Goal: Obtain resource: Obtain resource

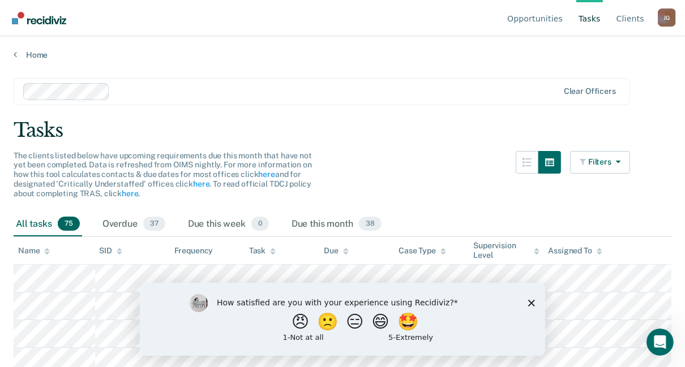
drag, startPoint x: 531, startPoint y: 302, endPoint x: 531, endPoint y: 290, distance: 11.9
click at [531, 303] on polygon "Close survey" at bounding box center [530, 302] width 7 height 7
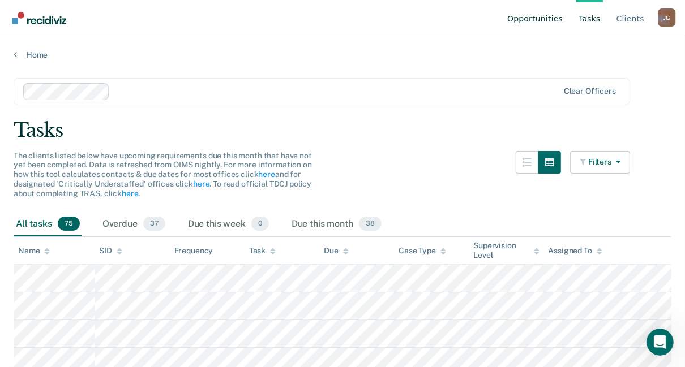
click at [547, 20] on link "Opportunities" at bounding box center [535, 18] width 60 height 36
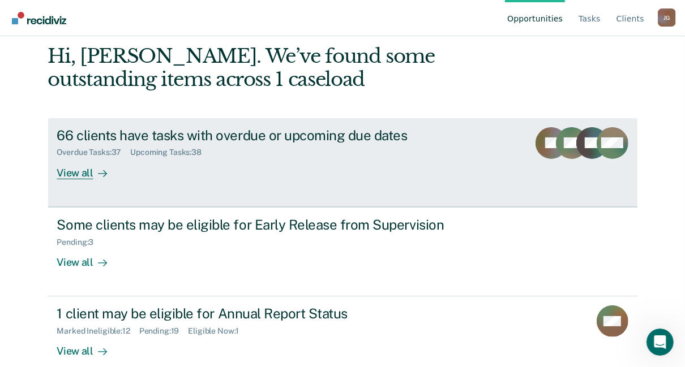
scroll to position [67, 0]
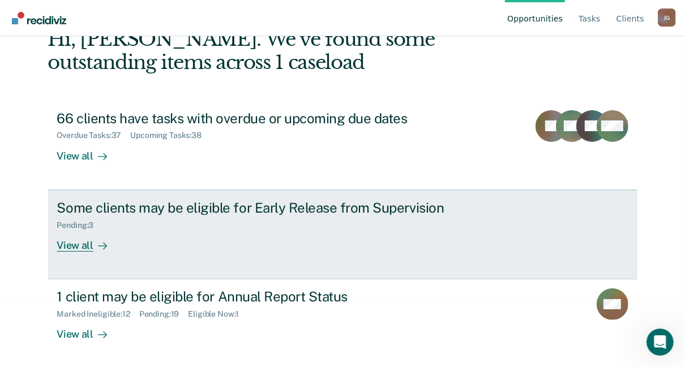
click at [76, 243] on div "View all" at bounding box center [88, 241] width 63 height 22
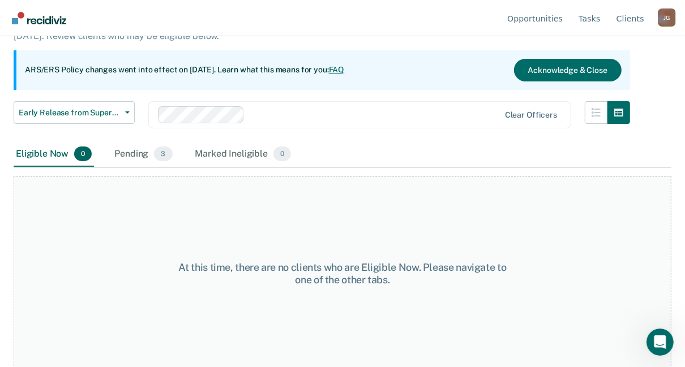
scroll to position [94, 0]
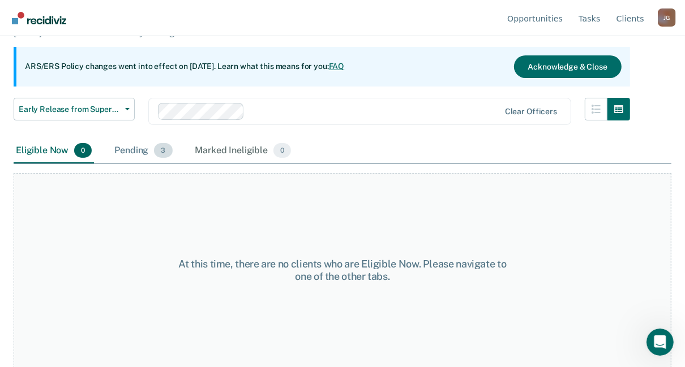
click at [132, 154] on div "Pending 3" at bounding box center [143, 151] width 62 height 25
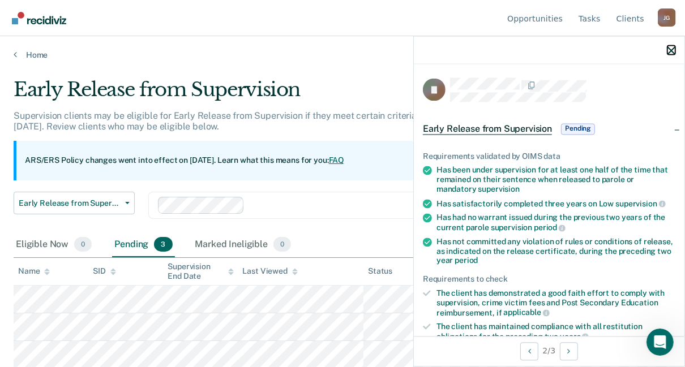
click at [675, 47] on icon "button" at bounding box center [671, 50] width 8 height 8
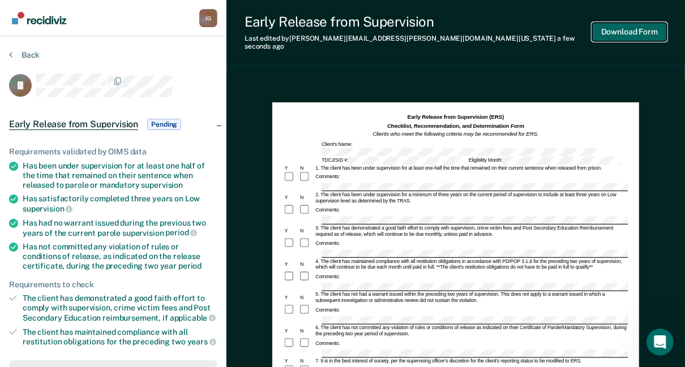
click at [642, 27] on button "Download Form" at bounding box center [629, 32] width 75 height 19
